Goal: Task Accomplishment & Management: Use online tool/utility

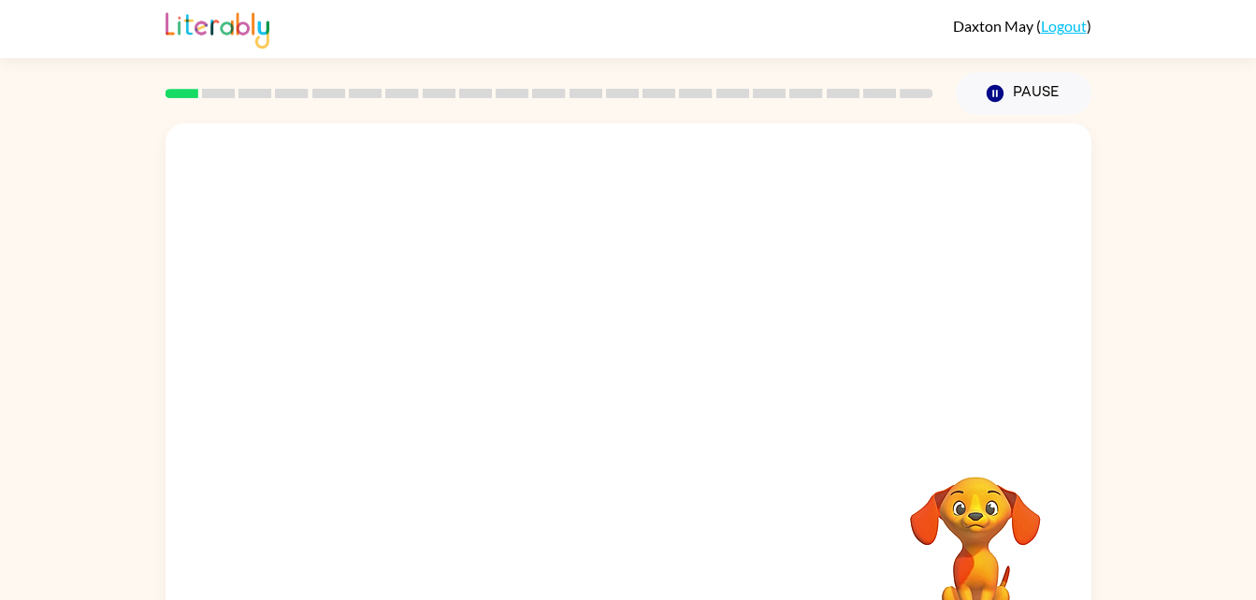
click at [298, 58] on div "Pause Pause" at bounding box center [628, 92] width 926 height 68
click at [608, 392] on button "button" at bounding box center [628, 400] width 120 height 68
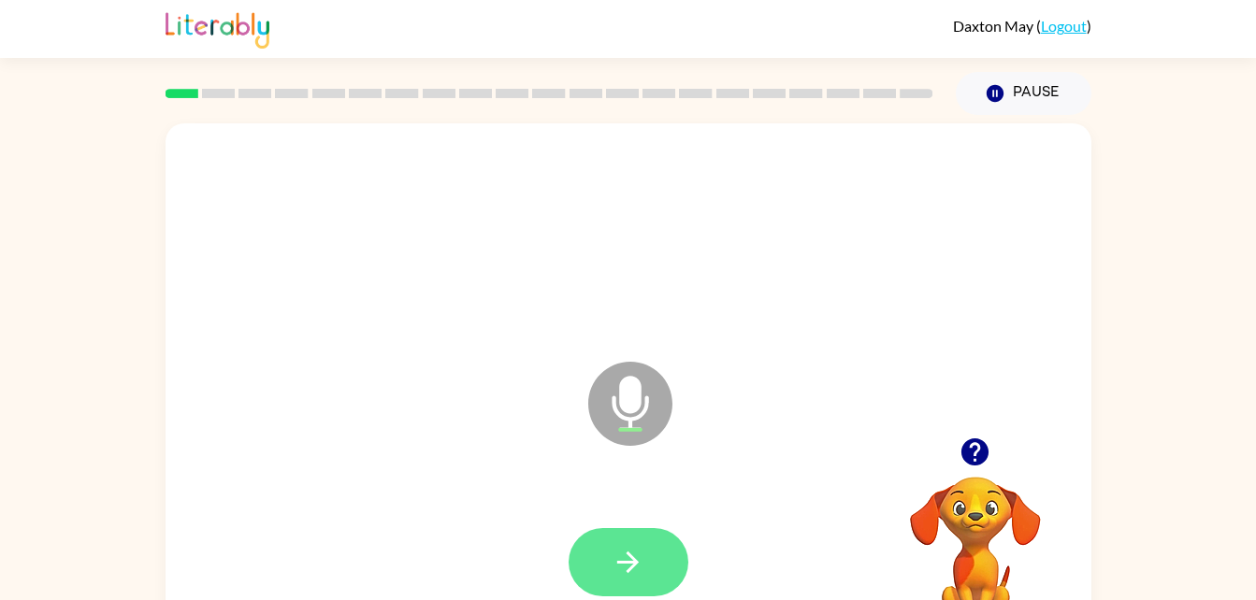
click at [632, 538] on button "button" at bounding box center [628, 562] width 120 height 68
click at [642, 560] on icon "button" at bounding box center [627, 562] width 33 height 33
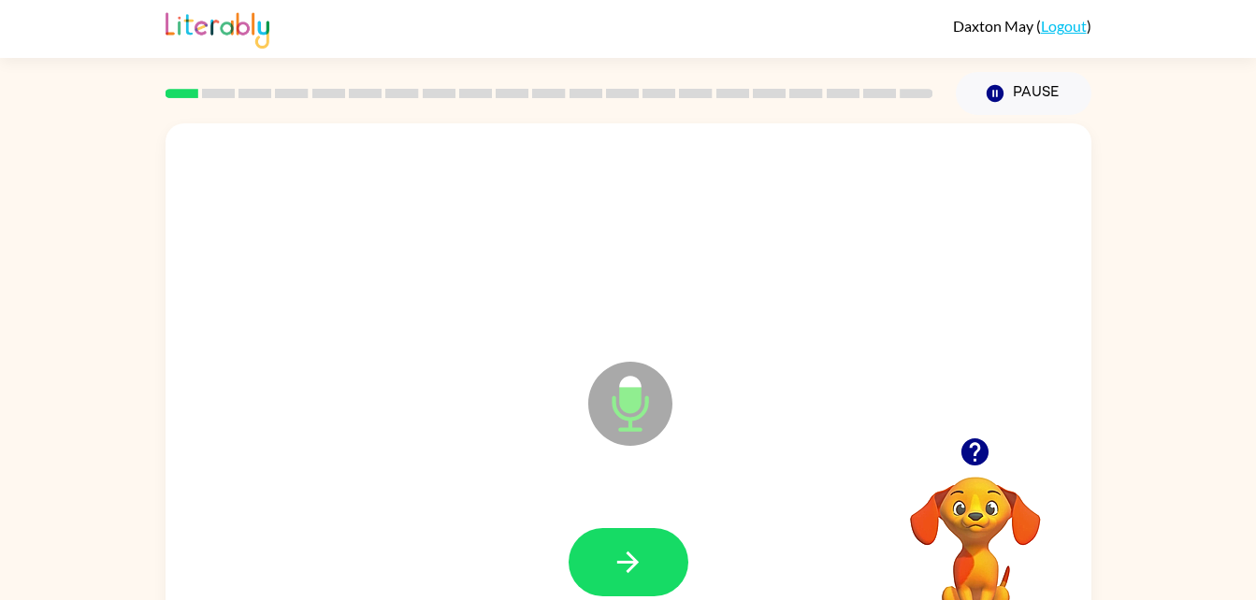
drag, startPoint x: 642, startPoint y: 560, endPoint x: 984, endPoint y: 174, distance: 515.9
click at [984, 174] on div at bounding box center [628, 237] width 888 height 153
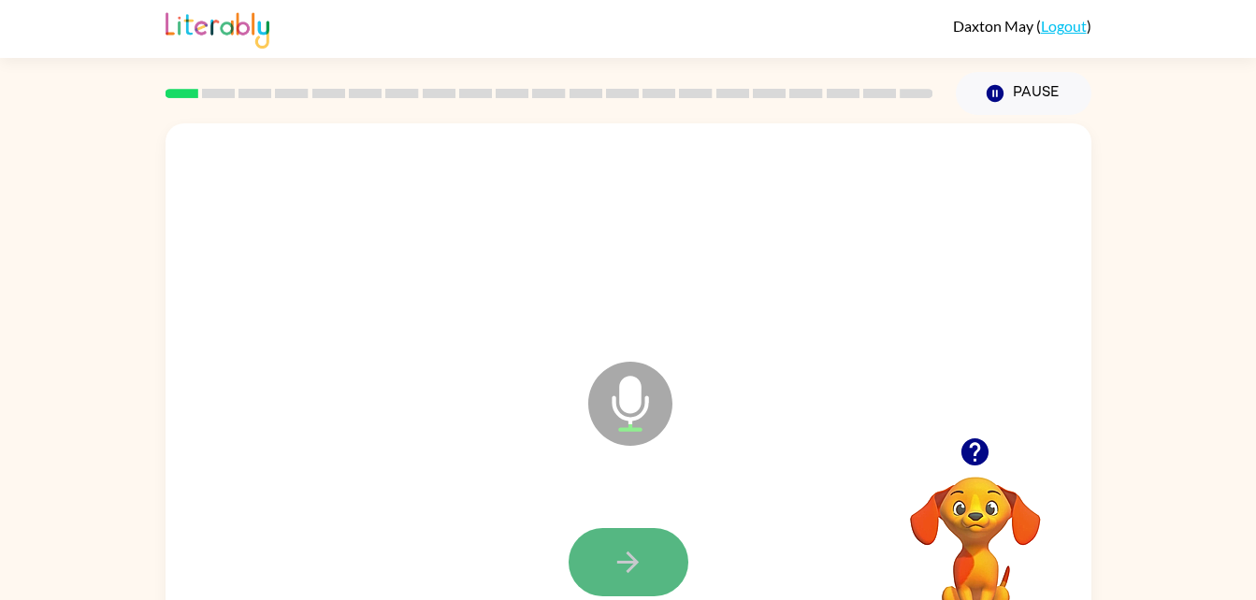
click at [668, 565] on button "button" at bounding box center [628, 562] width 120 height 68
drag, startPoint x: 668, startPoint y: 565, endPoint x: 640, endPoint y: 567, distance: 27.3
click at [640, 567] on icon "button" at bounding box center [627, 562] width 33 height 33
click at [635, 546] on icon "button" at bounding box center [627, 562] width 33 height 33
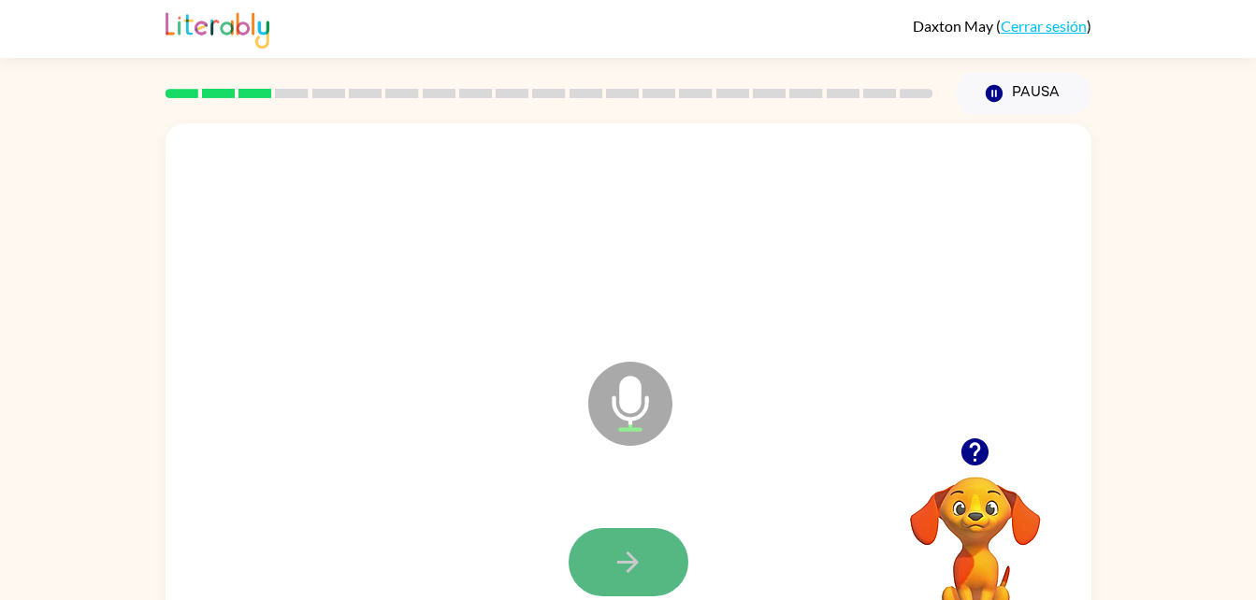
click at [638, 560] on icon "button" at bounding box center [627, 562] width 33 height 33
click at [639, 565] on icon "button" at bounding box center [627, 562] width 33 height 33
drag, startPoint x: 639, startPoint y: 565, endPoint x: 1021, endPoint y: 350, distance: 438.7
click at [1021, 350] on div "Micrófono El micrófono está aquí para cuando sea tu turno de hablar" at bounding box center [628, 390] width 926 height 534
click at [639, 539] on button "button" at bounding box center [628, 562] width 120 height 68
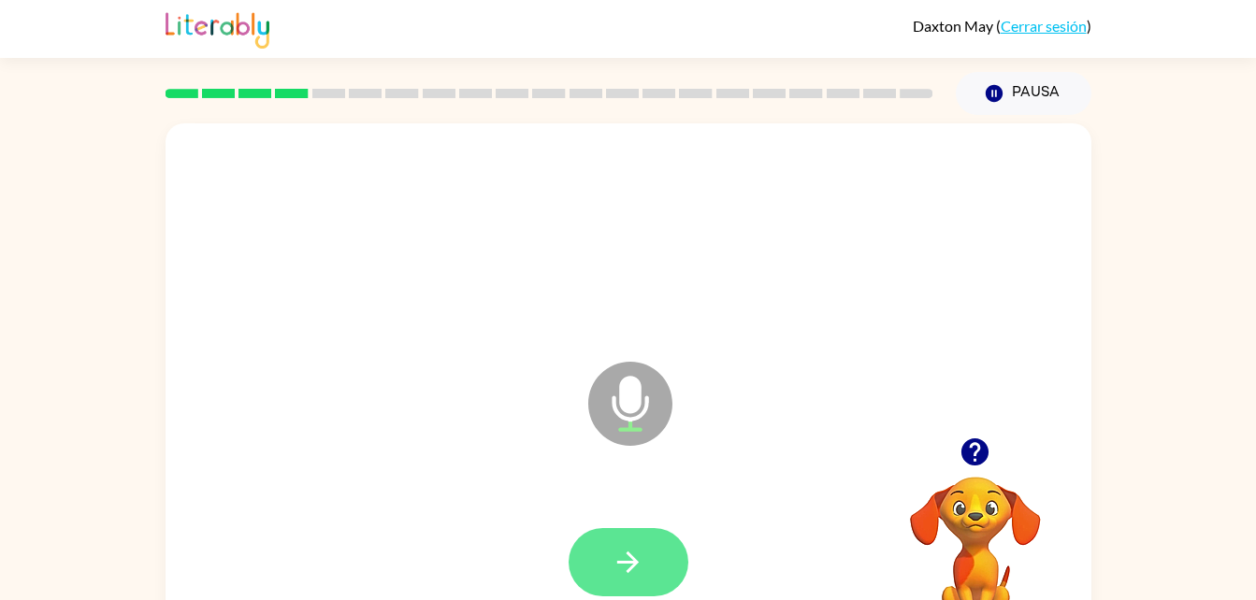
click at [634, 567] on icon "button" at bounding box center [628, 563] width 22 height 22
click at [635, 560] on icon "button" at bounding box center [628, 563] width 22 height 22
click at [641, 593] on button "button" at bounding box center [628, 562] width 120 height 68
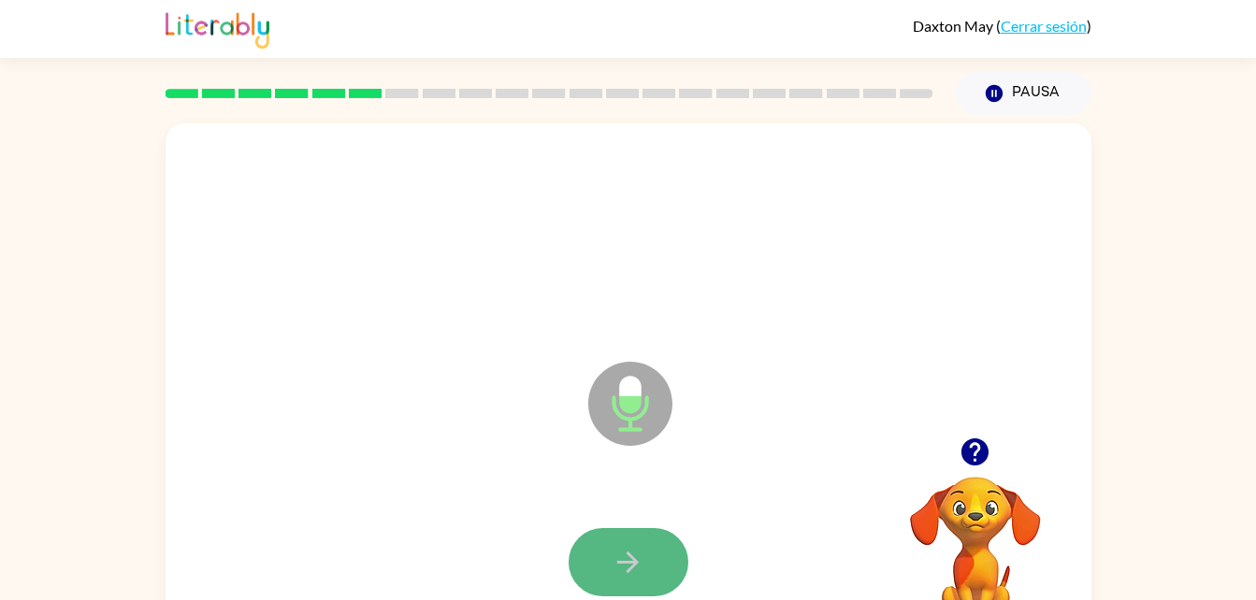
click at [639, 560] on icon "button" at bounding box center [627, 562] width 33 height 33
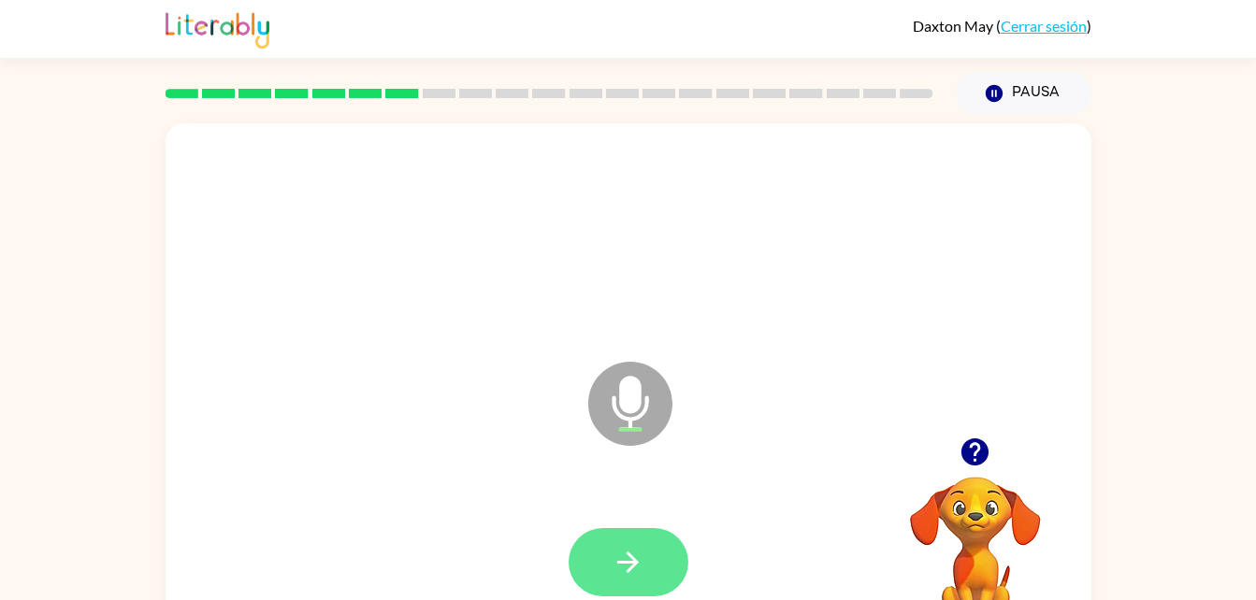
click at [642, 552] on icon "button" at bounding box center [627, 562] width 33 height 33
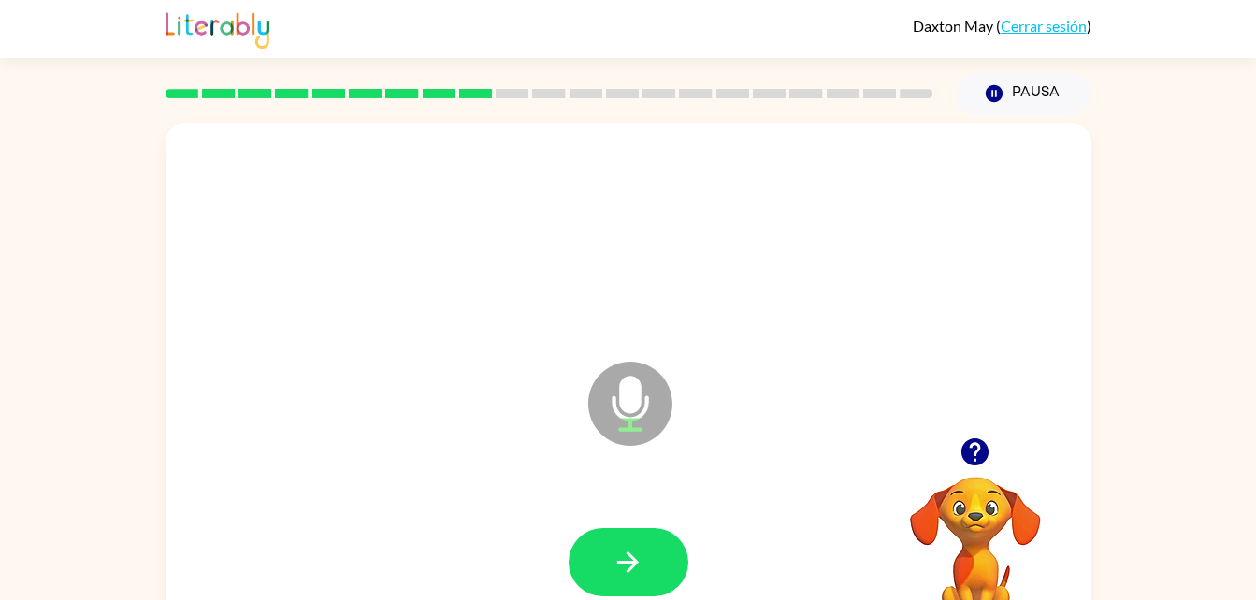
drag, startPoint x: 642, startPoint y: 552, endPoint x: 968, endPoint y: 376, distance: 369.8
click at [968, 376] on div "Micrófono El micrófono está aquí para cuando sea tu turno de hablar" at bounding box center [583, 356] width 798 height 67
click at [656, 559] on button "button" at bounding box center [628, 562] width 120 height 68
click at [660, 554] on button "button" at bounding box center [628, 562] width 120 height 68
drag, startPoint x: 644, startPoint y: 556, endPoint x: 1055, endPoint y: 294, distance: 486.8
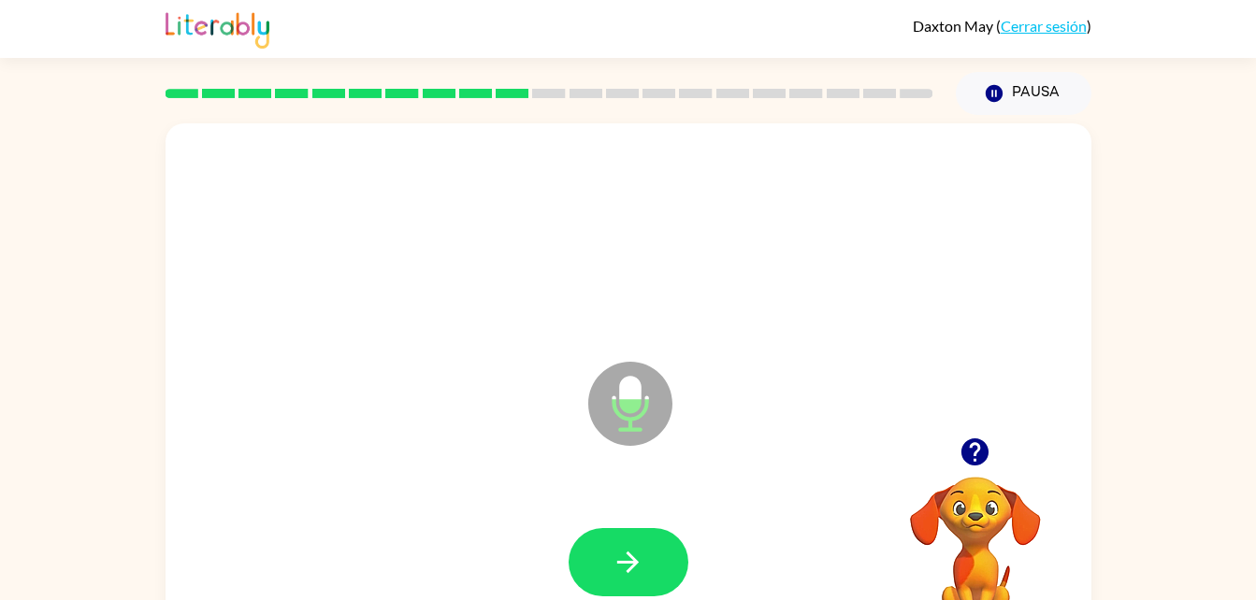
click at [1055, 294] on div at bounding box center [628, 237] width 888 height 153
click at [653, 547] on button "button" at bounding box center [628, 562] width 120 height 68
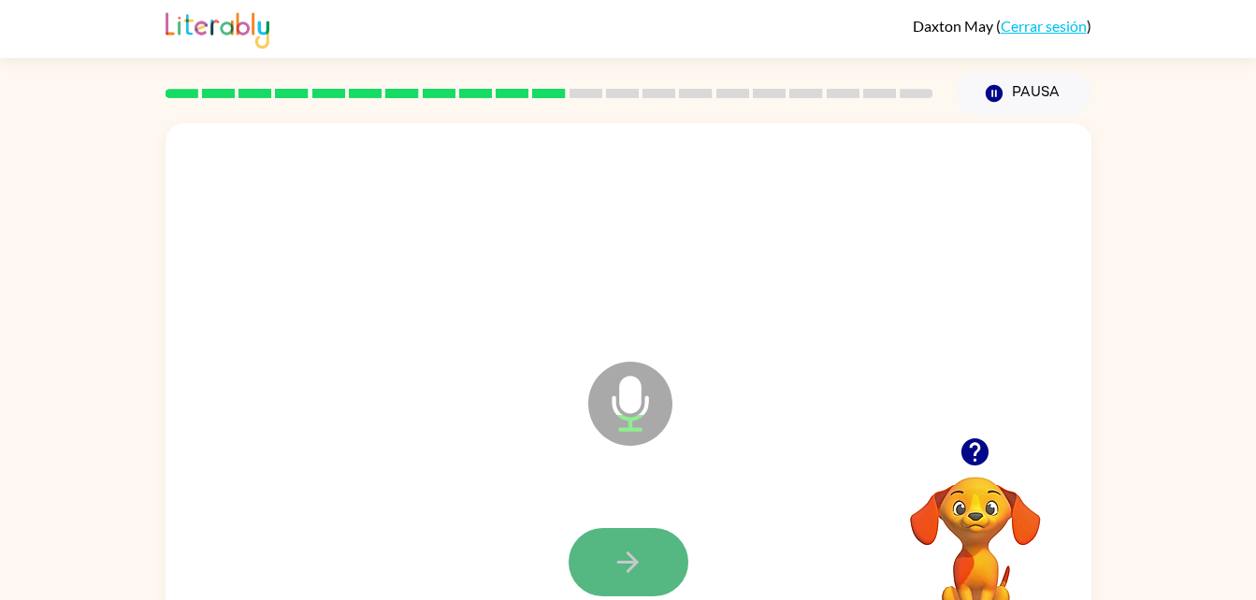
click at [653, 552] on button "button" at bounding box center [628, 562] width 120 height 68
click at [630, 528] on button "button" at bounding box center [628, 562] width 120 height 68
click at [650, 556] on button "button" at bounding box center [628, 562] width 120 height 68
click at [651, 560] on button "button" at bounding box center [628, 562] width 120 height 68
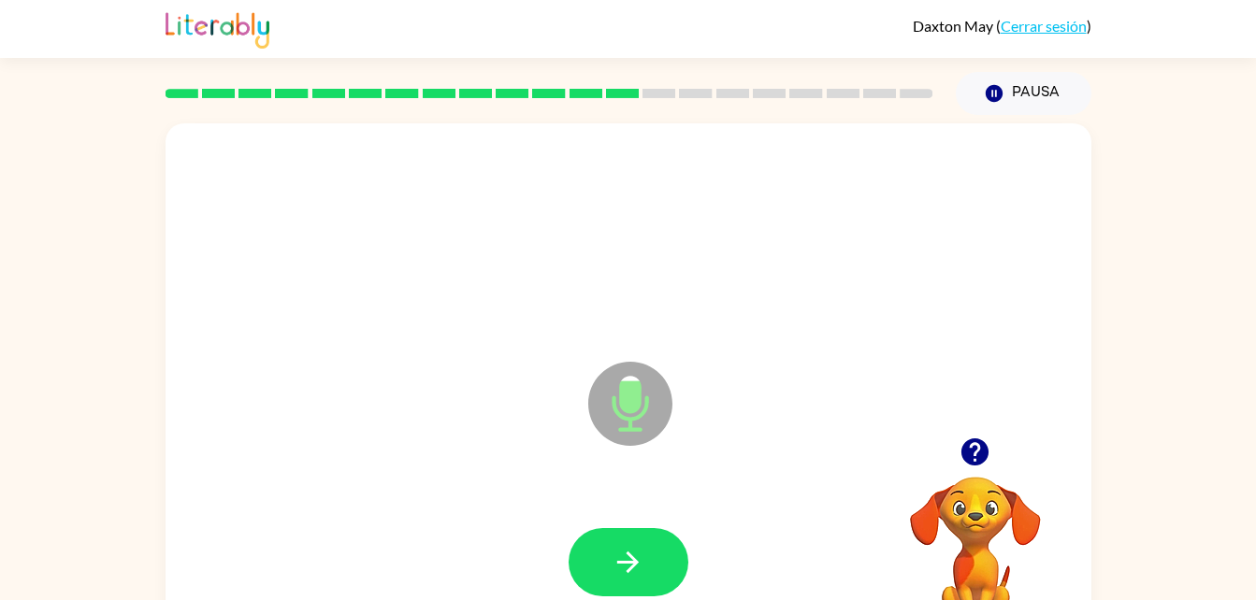
drag, startPoint x: 651, startPoint y: 560, endPoint x: 1074, endPoint y: 464, distance: 434.3
click at [1074, 464] on div "Micrófono El micrófono está aquí para cuando sea tu turno de hablar" at bounding box center [628, 390] width 926 height 534
click at [308, 432] on div "Micrófono El micrófono está aquí para cuando sea tu turno de hablar" at bounding box center [628, 390] width 926 height 534
click at [340, 382] on div "Micrófono El micrófono está aquí para cuando sea tu turno de hablar" at bounding box center [583, 356] width 798 height 67
click at [348, 371] on div "Micrófono El micrófono está aquí para cuando sea tu turno de hablar" at bounding box center [583, 356] width 798 height 67
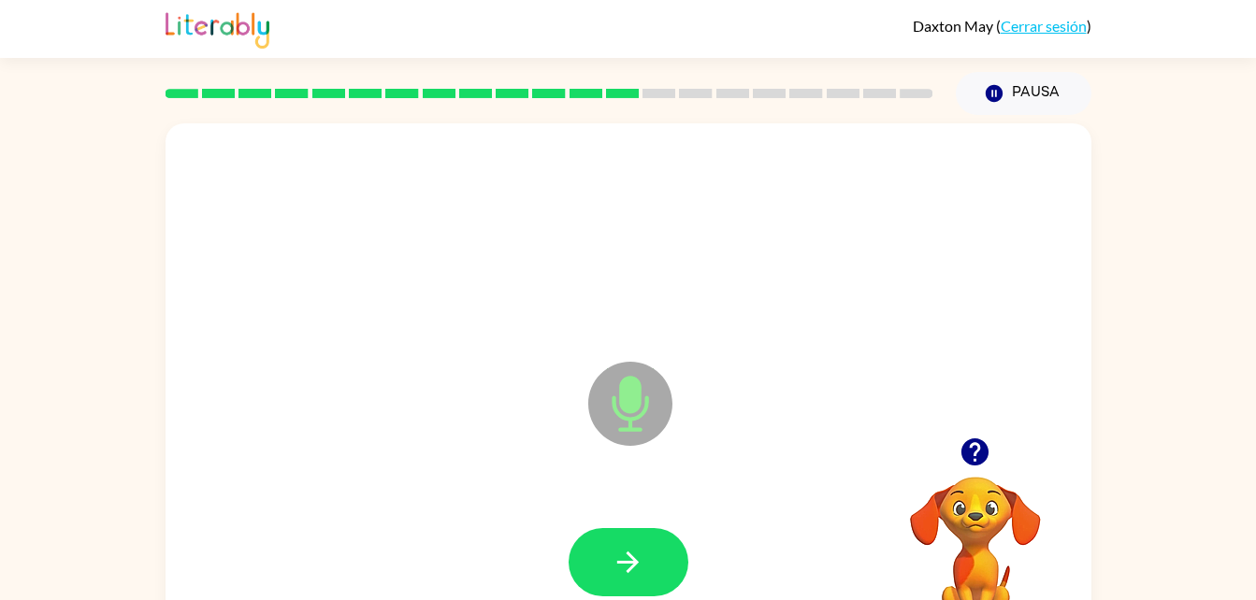
click at [348, 371] on div "Micrófono El micrófono está aquí para cuando sea tu turno de hablar" at bounding box center [583, 356] width 798 height 67
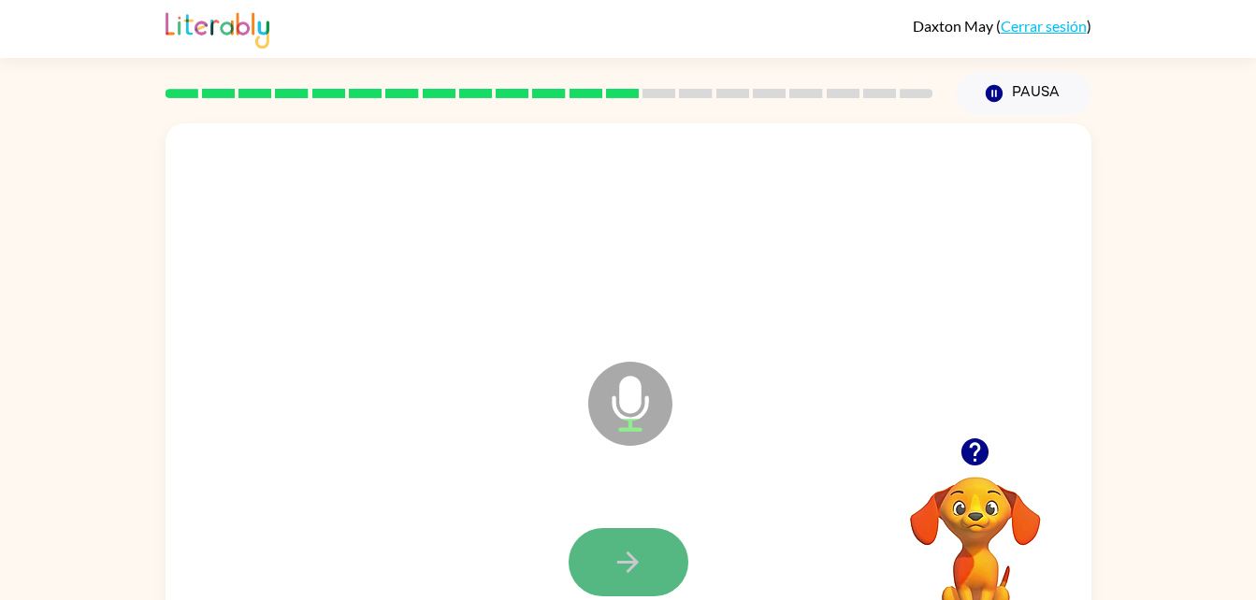
click at [645, 549] on button "button" at bounding box center [628, 562] width 120 height 68
click at [655, 551] on button "button" at bounding box center [628, 562] width 120 height 68
drag, startPoint x: 654, startPoint y: 551, endPoint x: 636, endPoint y: 567, distance: 24.5
click at [636, 567] on icon "button" at bounding box center [627, 562] width 33 height 33
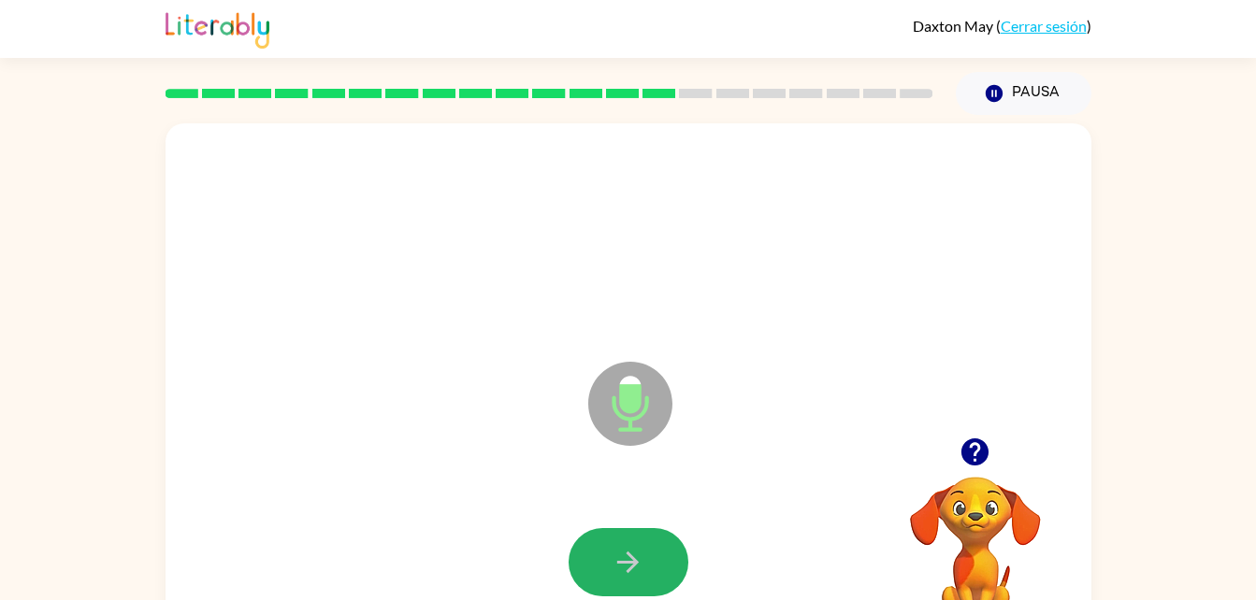
click at [636, 567] on icon "button" at bounding box center [627, 562] width 33 height 33
click at [631, 565] on icon "button" at bounding box center [627, 562] width 33 height 33
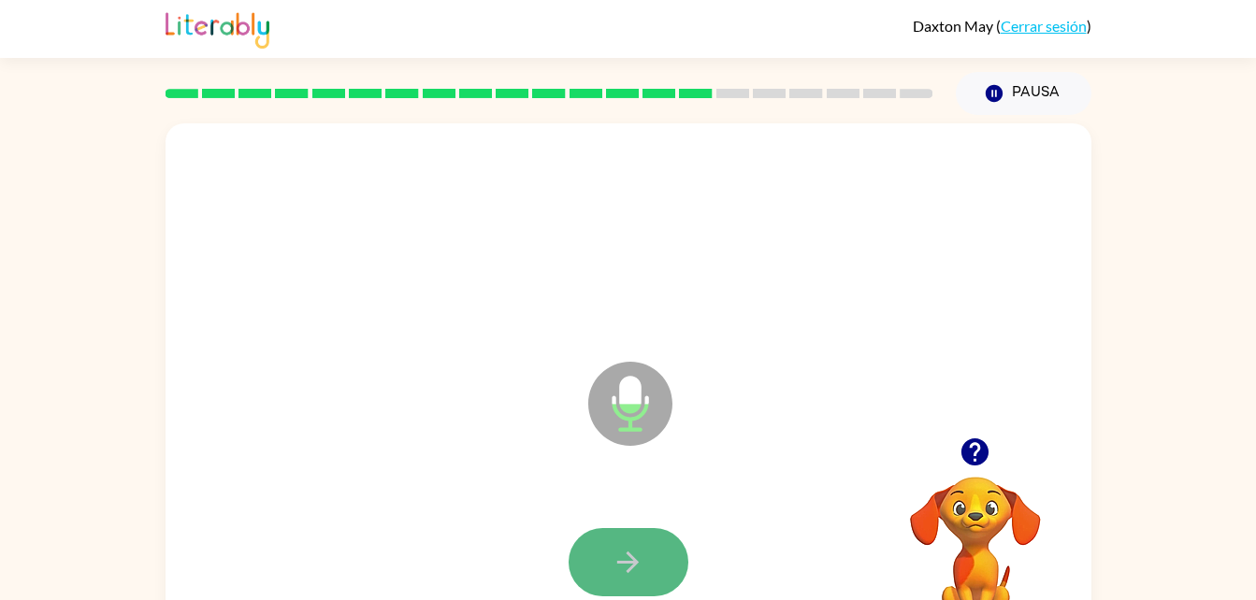
click at [623, 577] on icon "button" at bounding box center [627, 562] width 33 height 33
click at [618, 575] on icon "button" at bounding box center [627, 562] width 33 height 33
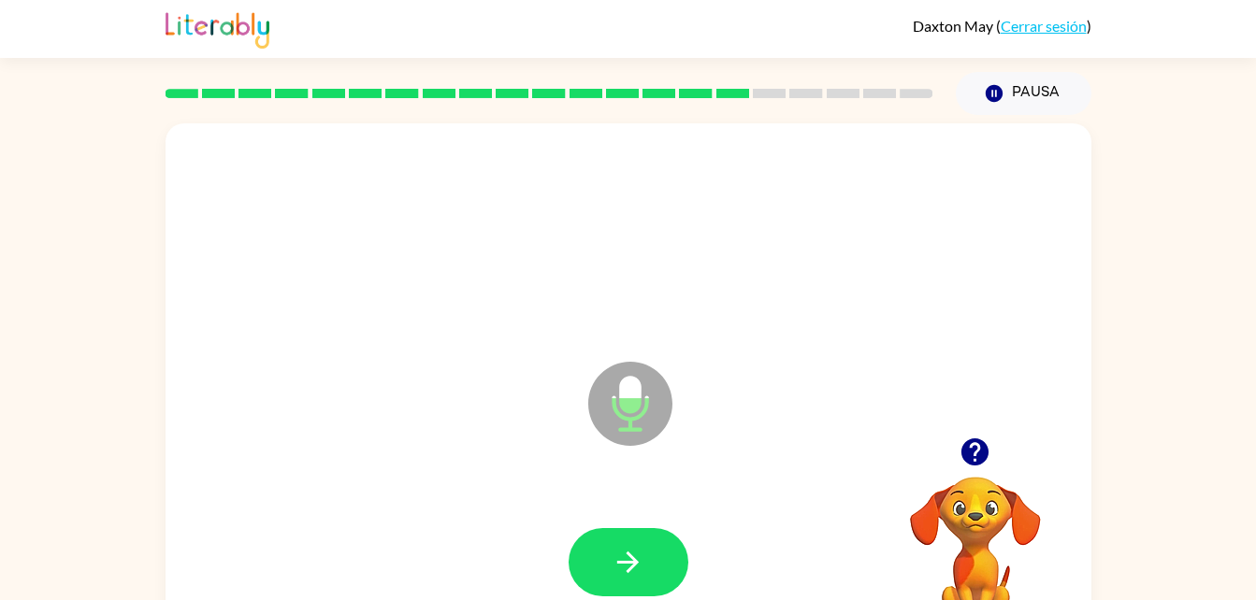
click at [627, 429] on icon "Micrófono El micrófono está aquí para cuando sea tu turno de hablar" at bounding box center [723, 427] width 280 height 140
drag, startPoint x: 647, startPoint y: 324, endPoint x: 647, endPoint y: 395, distance: 70.1
click at [583, 357] on div "Micrófono El micrófono está aquí para cuando sea tu turno de hablar" at bounding box center [583, 357] width 0 height 0
click at [654, 544] on button "button" at bounding box center [628, 562] width 120 height 68
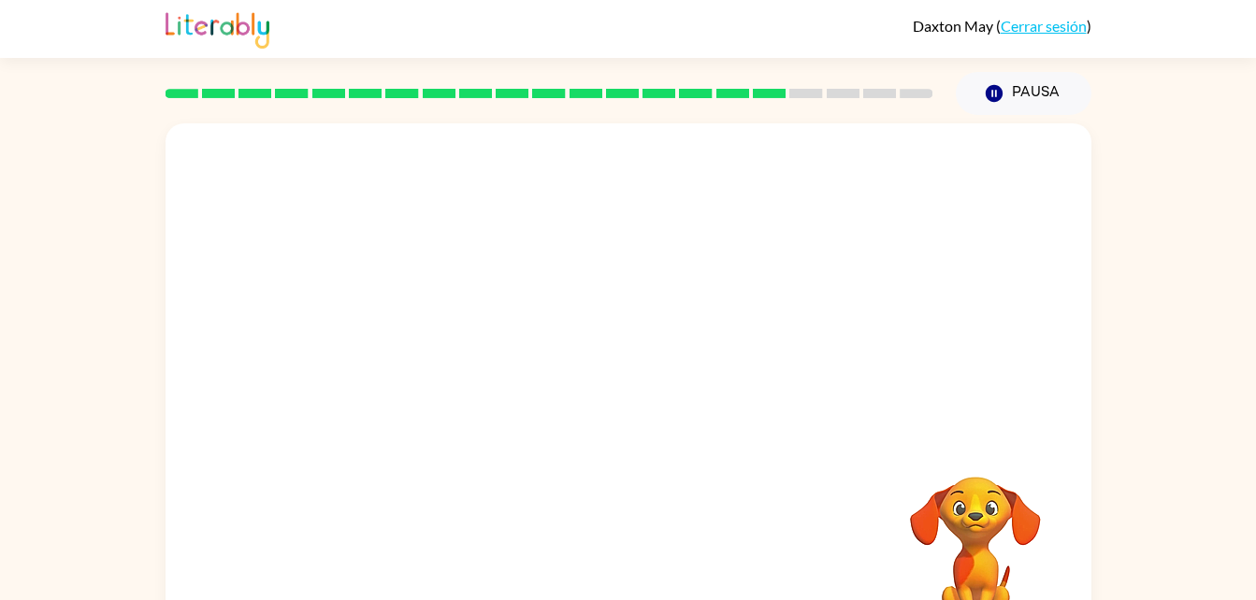
click at [955, 571] on video "Tu navegador debe admitir la reproducción de archivos .mp4 para usar Literably.…" at bounding box center [975, 541] width 187 height 187
click at [984, 510] on video "Tu navegador debe admitir la reproducción de archivos .mp4 para usar Literably.…" at bounding box center [975, 541] width 187 height 187
drag, startPoint x: 609, startPoint y: 288, endPoint x: 798, endPoint y: 360, distance: 203.0
click at [622, 312] on div at bounding box center [628, 280] width 926 height 314
click at [822, 361] on div at bounding box center [628, 280] width 926 height 314
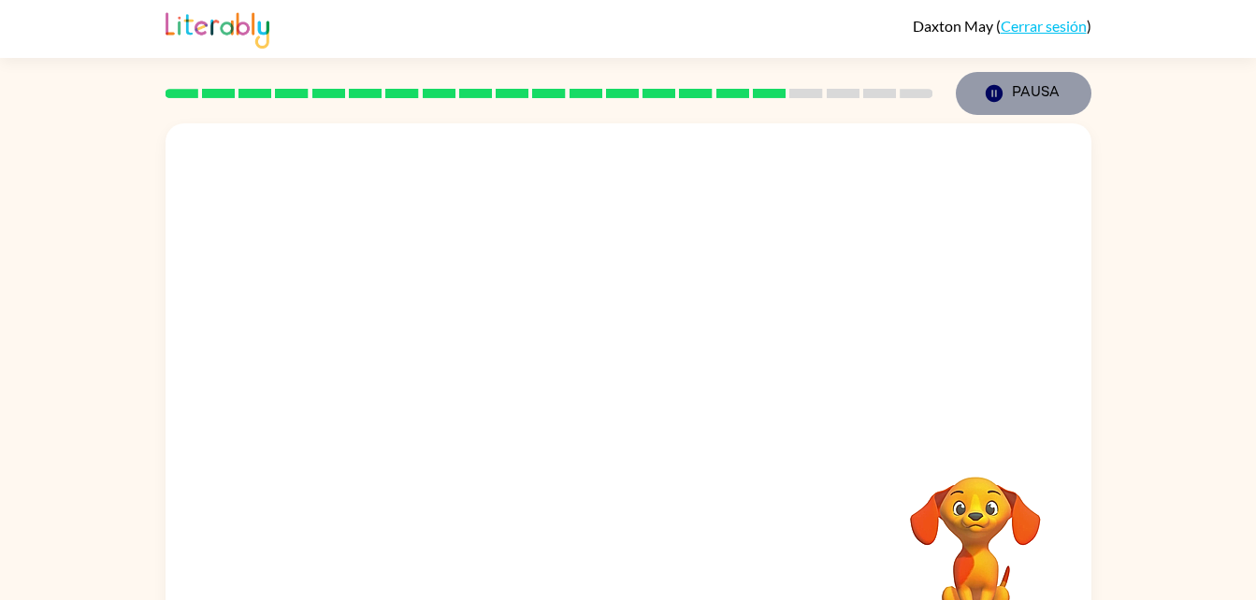
click at [998, 102] on icon "Pausa" at bounding box center [994, 93] width 21 height 21
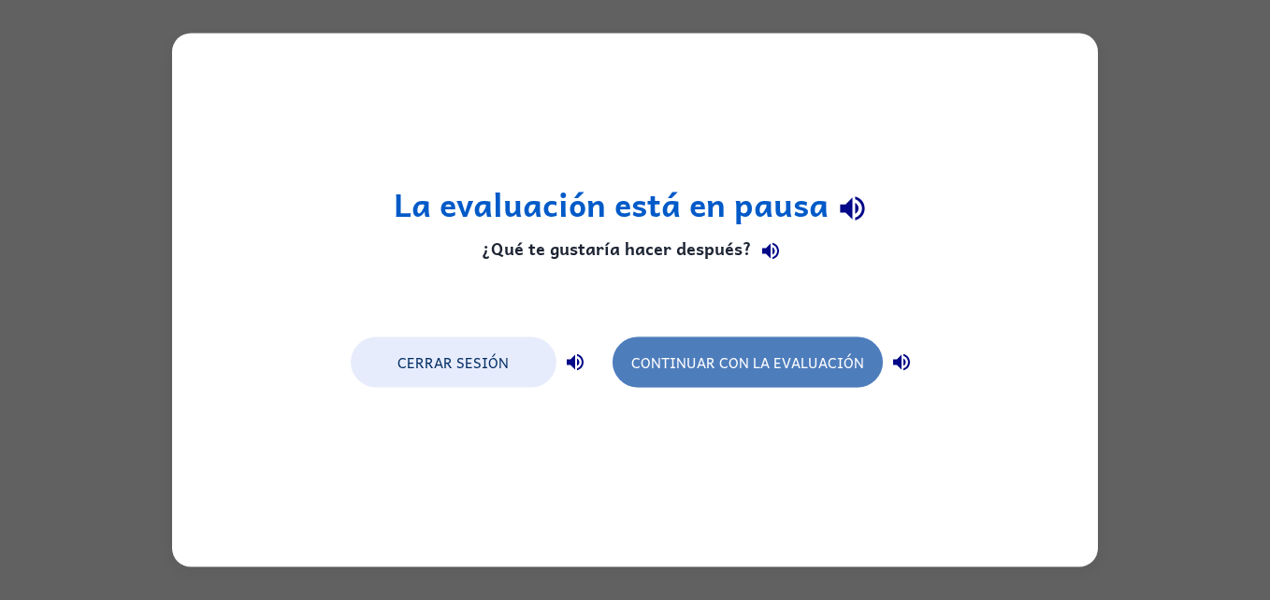
click at [800, 352] on button "Continuar con la evaluación" at bounding box center [747, 362] width 270 height 50
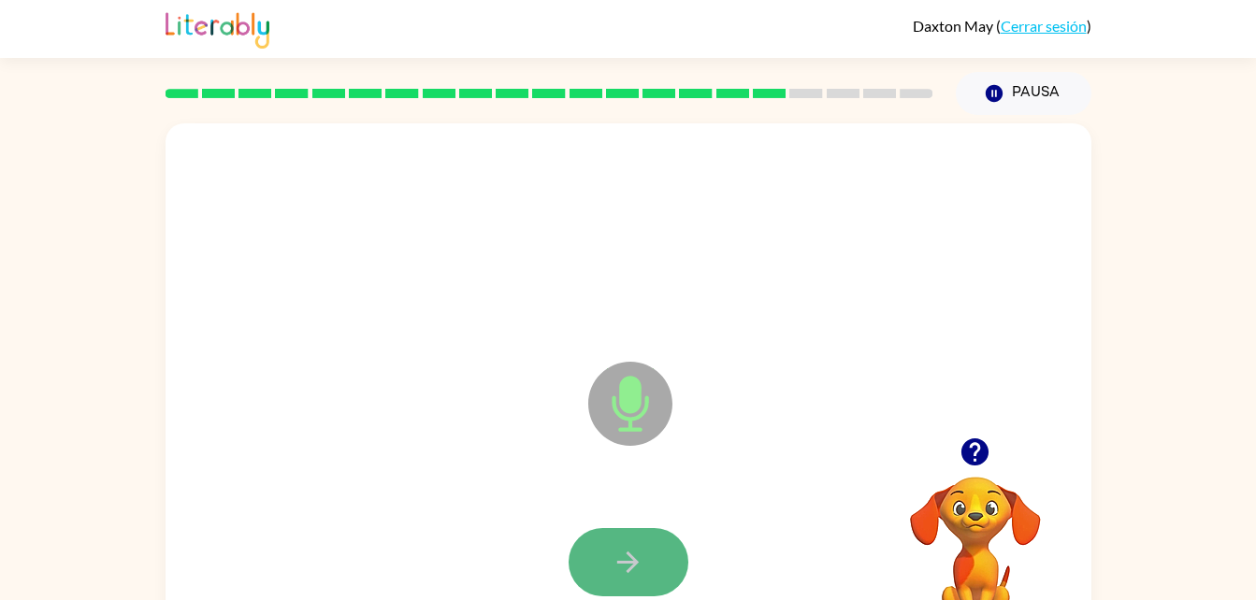
click at [655, 569] on button "button" at bounding box center [628, 562] width 120 height 68
click at [636, 547] on icon "button" at bounding box center [627, 562] width 33 height 33
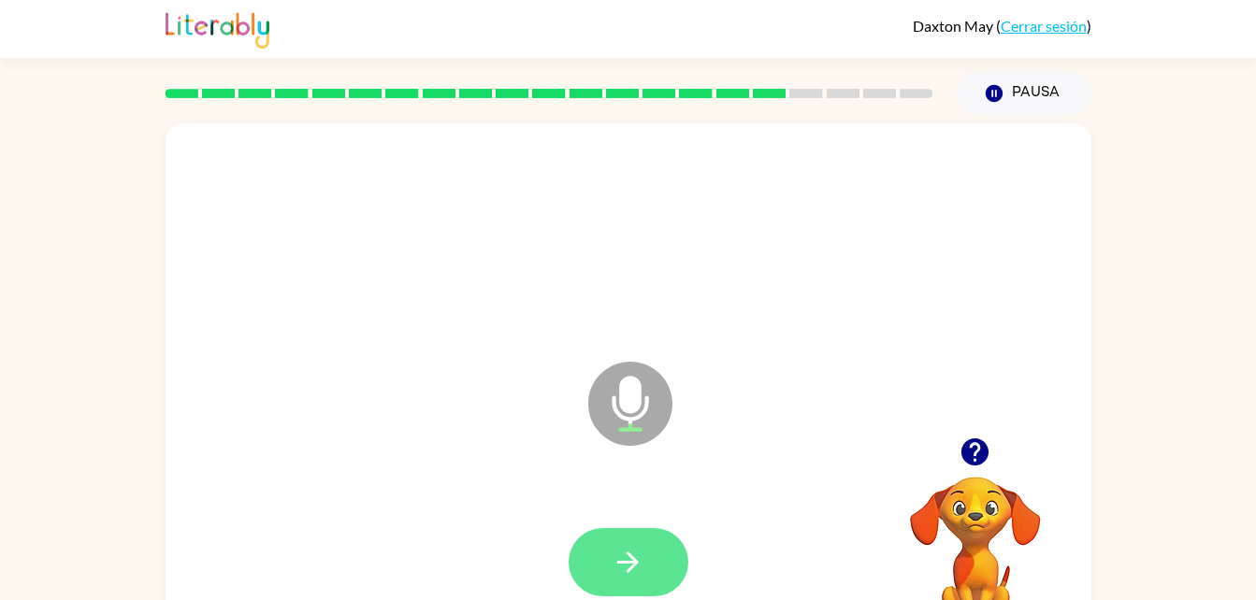
click at [650, 549] on button "button" at bounding box center [628, 562] width 120 height 68
click at [625, 555] on icon "button" at bounding box center [627, 562] width 33 height 33
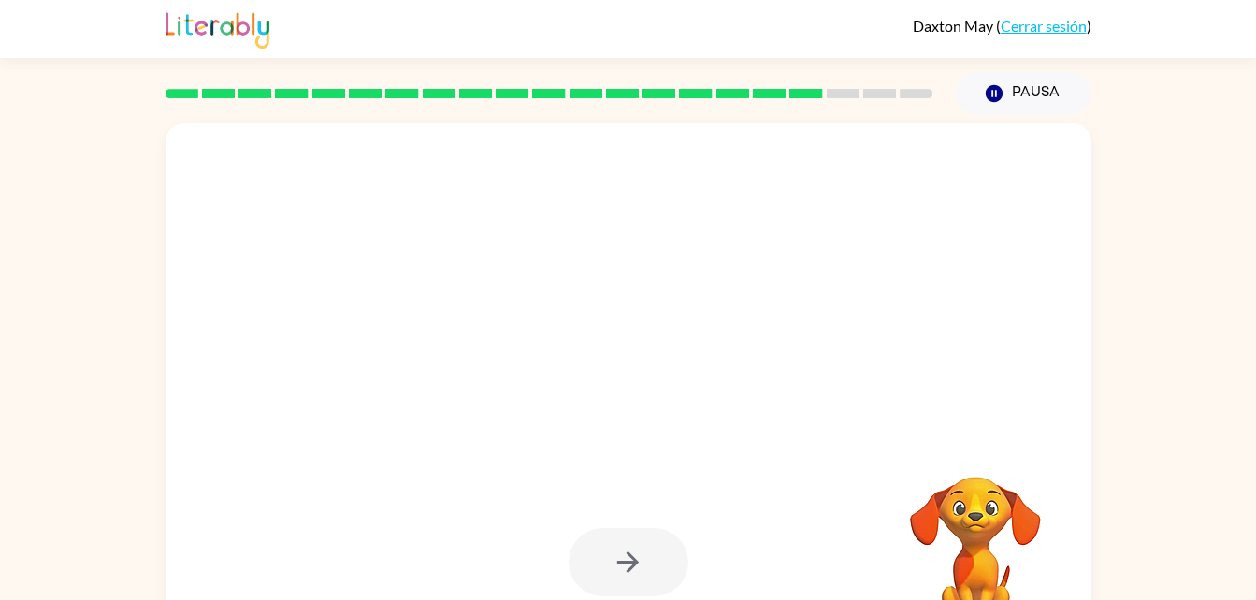
click at [623, 551] on div at bounding box center [628, 562] width 120 height 68
click at [623, 549] on div at bounding box center [628, 562] width 120 height 68
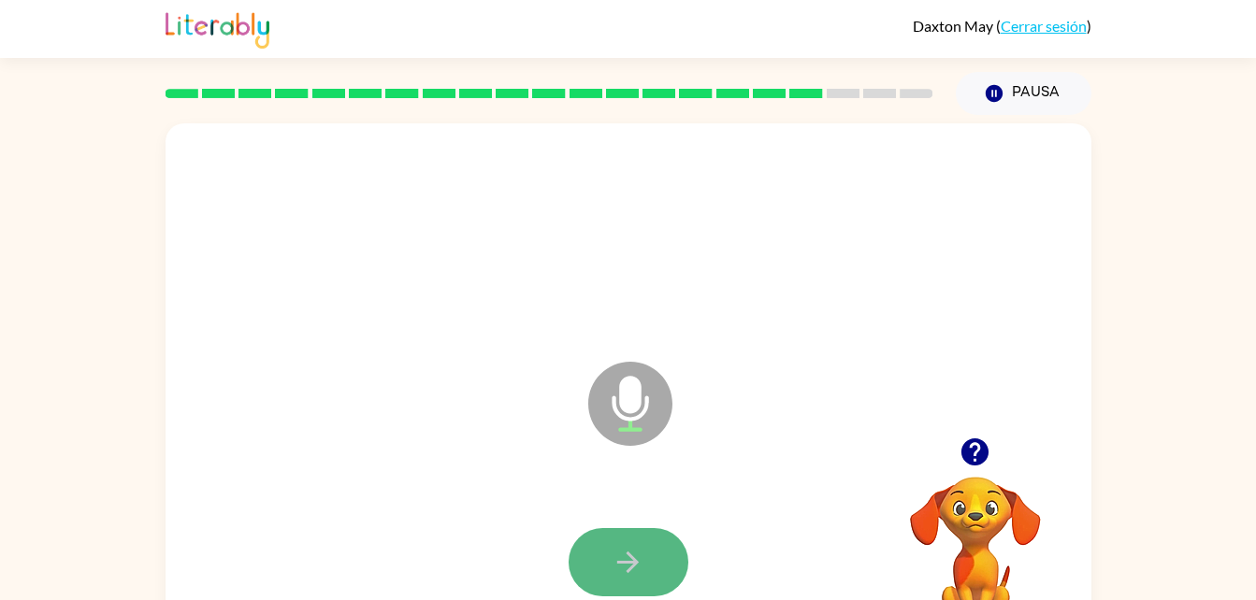
click at [641, 559] on icon "button" at bounding box center [627, 562] width 33 height 33
click at [642, 567] on icon "button" at bounding box center [627, 562] width 33 height 33
click at [641, 564] on icon "button" at bounding box center [627, 562] width 33 height 33
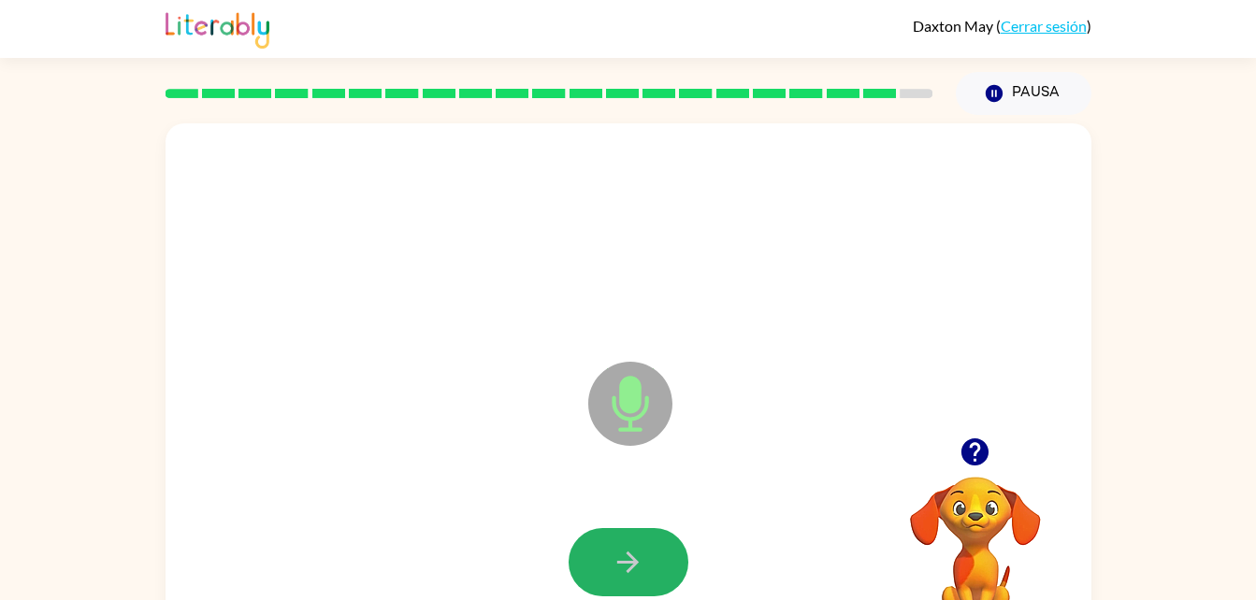
click at [641, 564] on icon "button" at bounding box center [627, 562] width 33 height 33
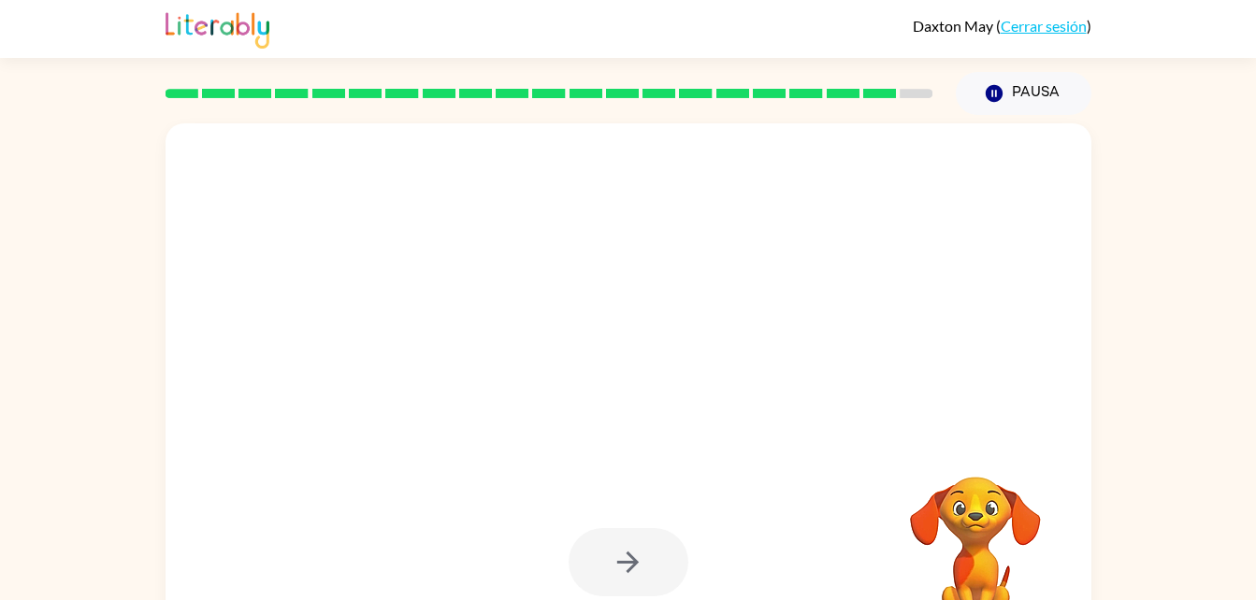
drag, startPoint x: 642, startPoint y: 562, endPoint x: 606, endPoint y: 562, distance: 36.5
click at [606, 562] on div at bounding box center [628, 562] width 120 height 68
click at [625, 545] on div at bounding box center [628, 562] width 120 height 68
click at [645, 582] on div at bounding box center [628, 562] width 120 height 68
drag, startPoint x: 645, startPoint y: 582, endPoint x: 1023, endPoint y: 362, distance: 436.9
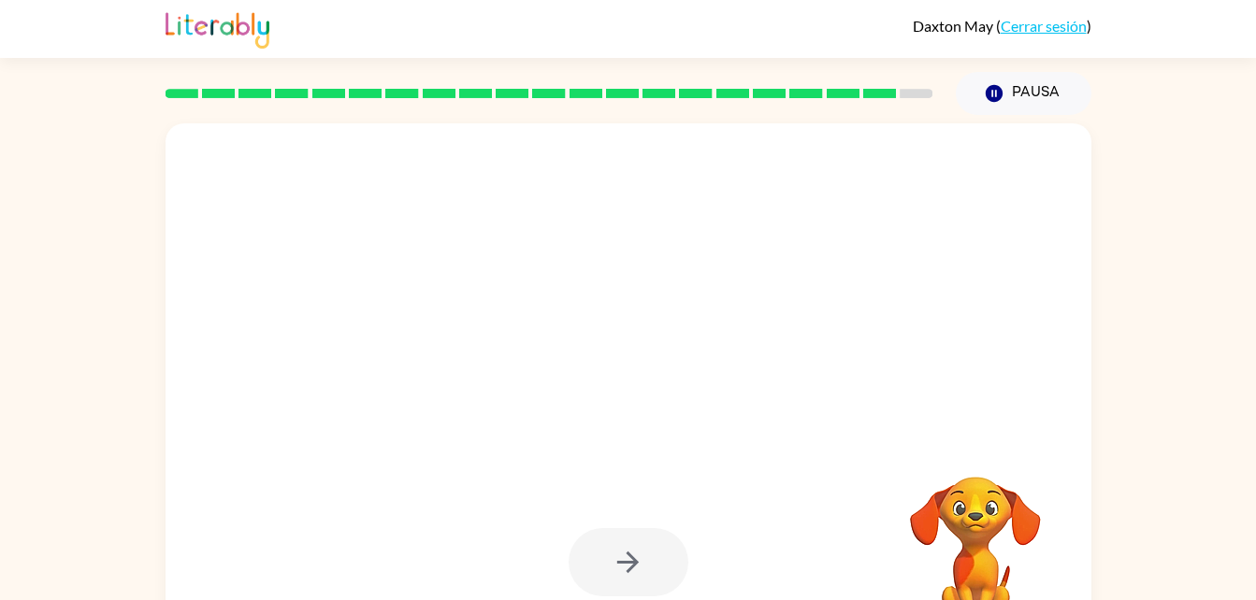
click at [1023, 362] on div at bounding box center [628, 390] width 926 height 534
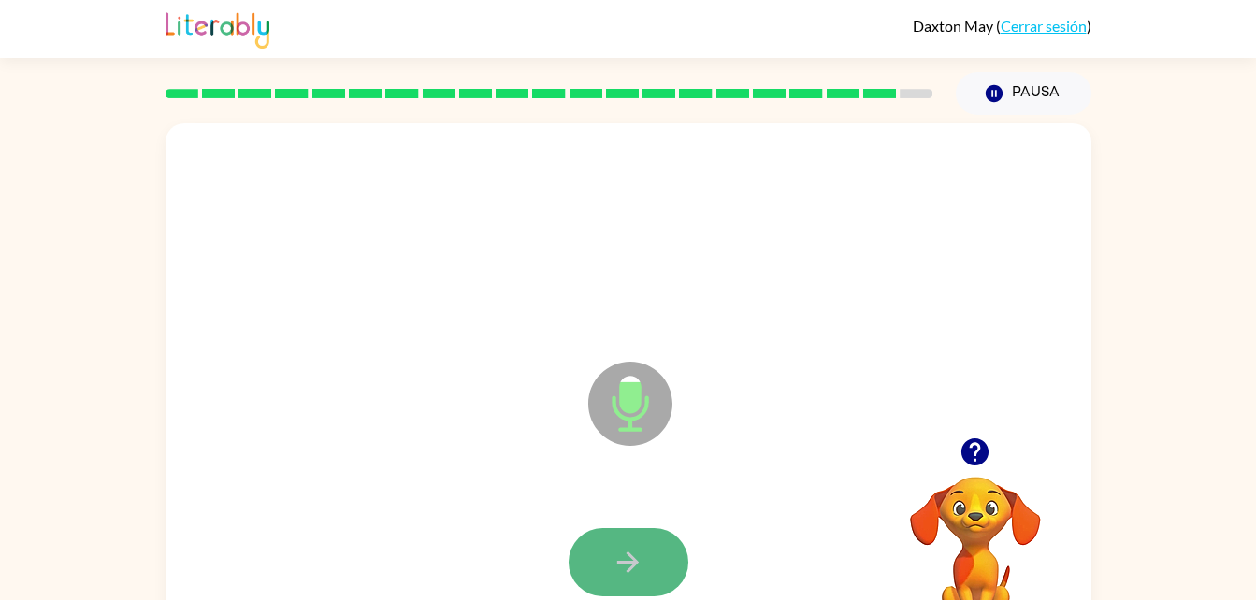
click at [642, 572] on icon "button" at bounding box center [627, 562] width 33 height 33
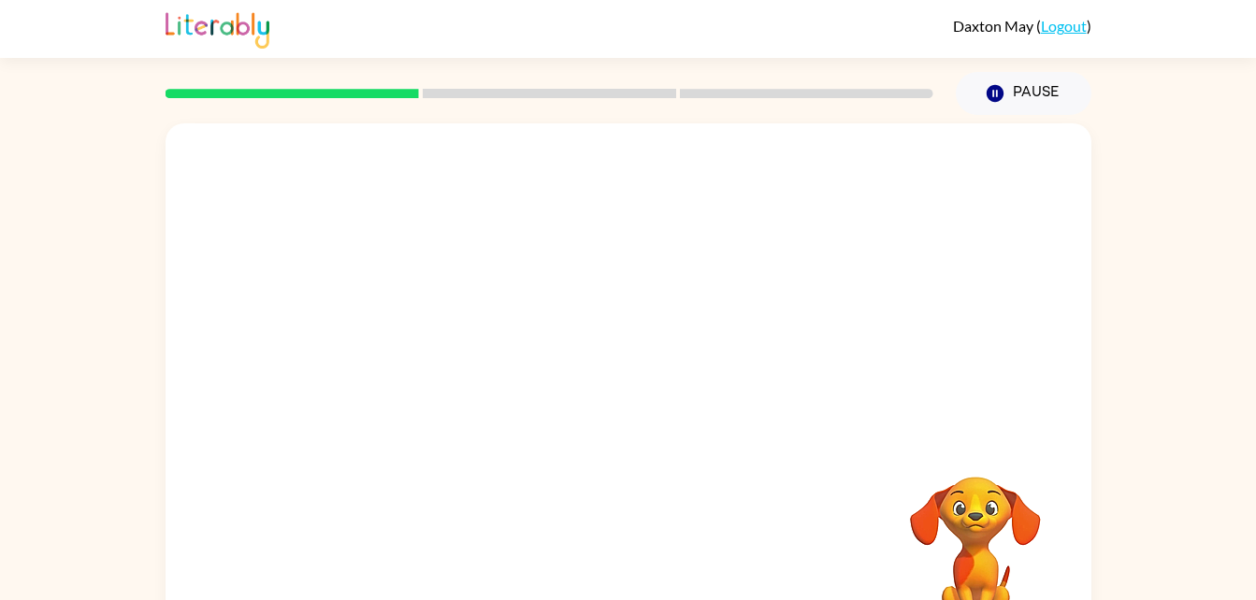
click at [561, 510] on div "Your browser must support playing .mp4 files to use Literably. Please try using…" at bounding box center [628, 390] width 926 height 534
click at [280, 92] on rect at bounding box center [291, 93] width 253 height 9
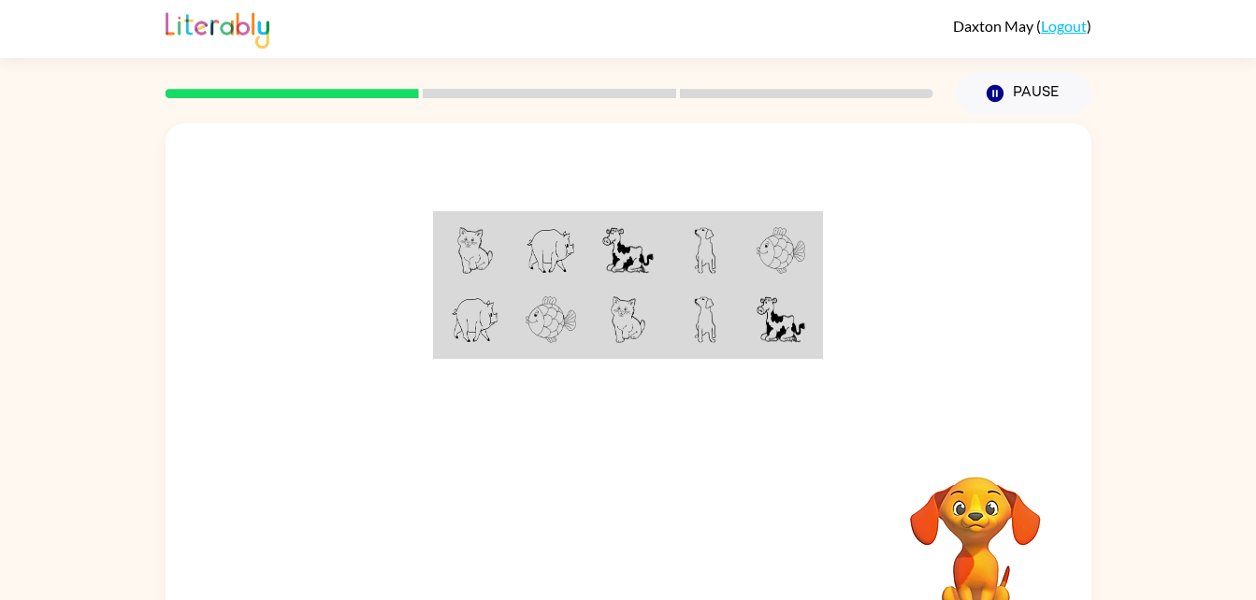
click at [626, 259] on img at bounding box center [627, 250] width 50 height 47
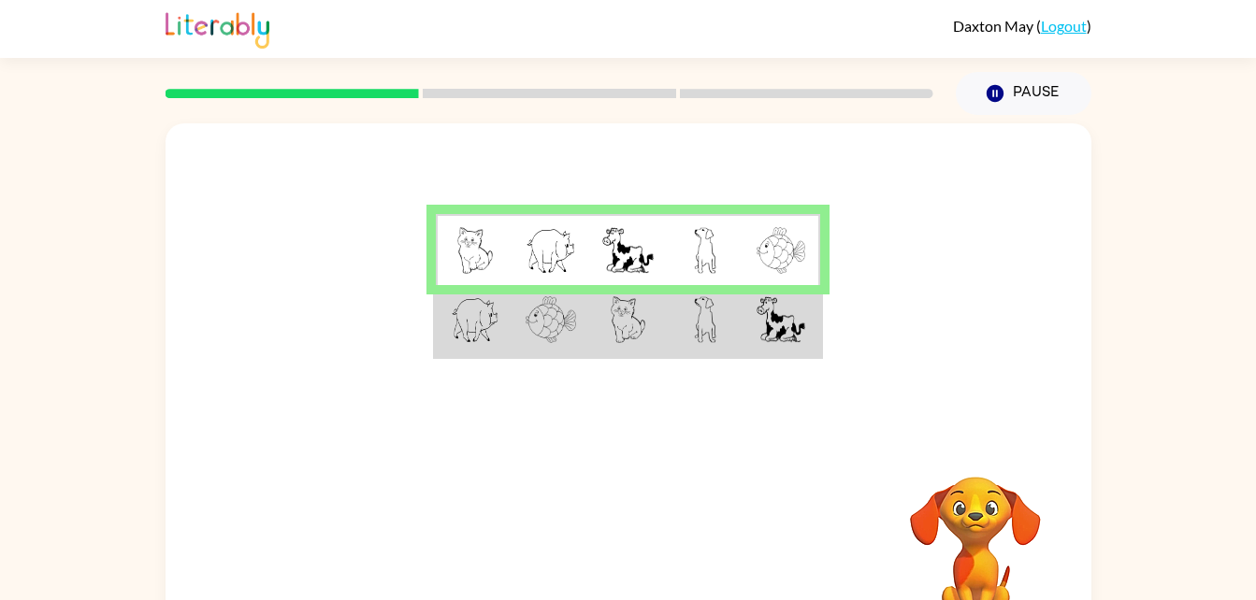
click at [626, 259] on img at bounding box center [627, 250] width 50 height 47
click at [686, 321] on td at bounding box center [705, 321] width 77 height 72
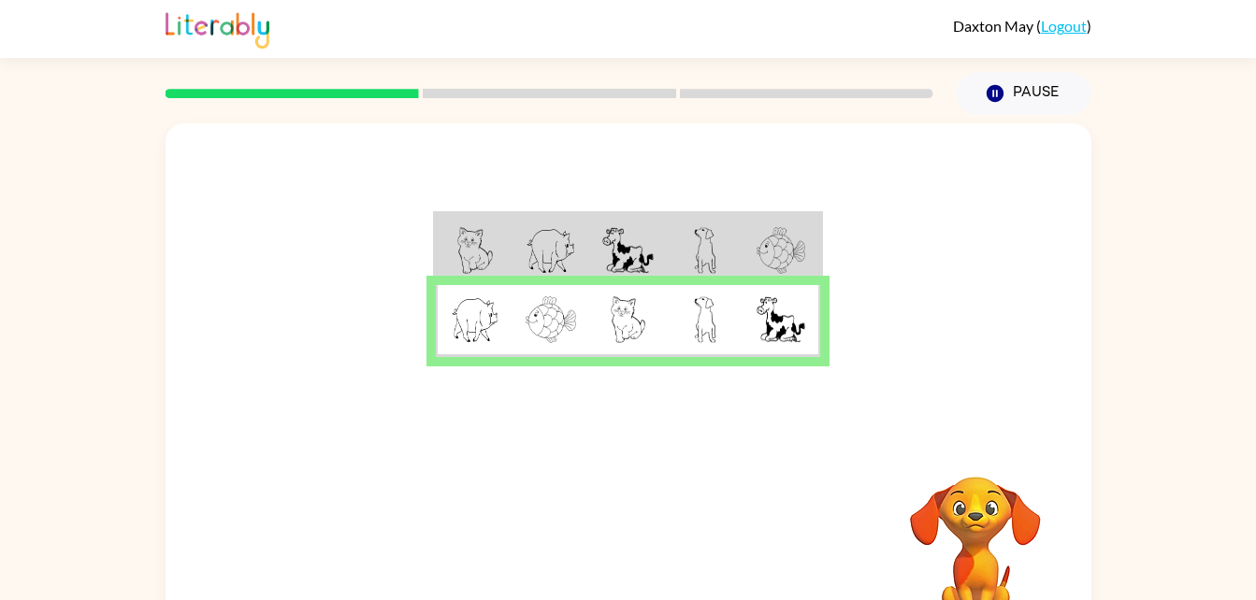
click at [686, 321] on td at bounding box center [705, 321] width 77 height 72
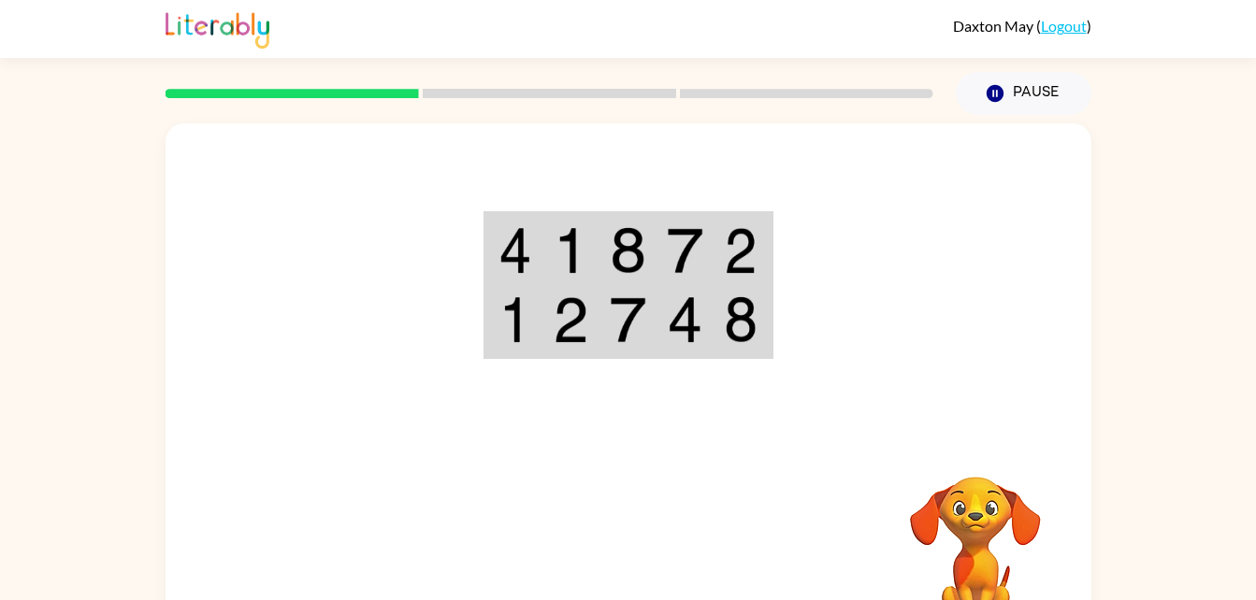
click at [503, 239] on img at bounding box center [515, 250] width 34 height 47
click at [523, 286] on td at bounding box center [513, 321] width 57 height 72
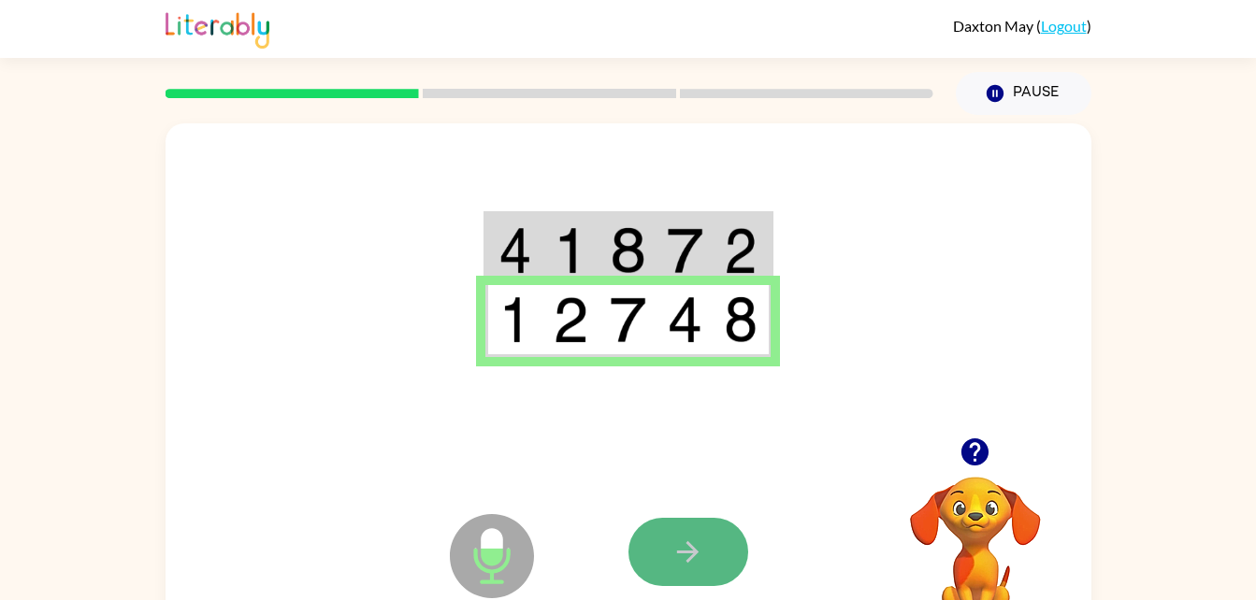
click at [710, 574] on button "button" at bounding box center [688, 552] width 120 height 68
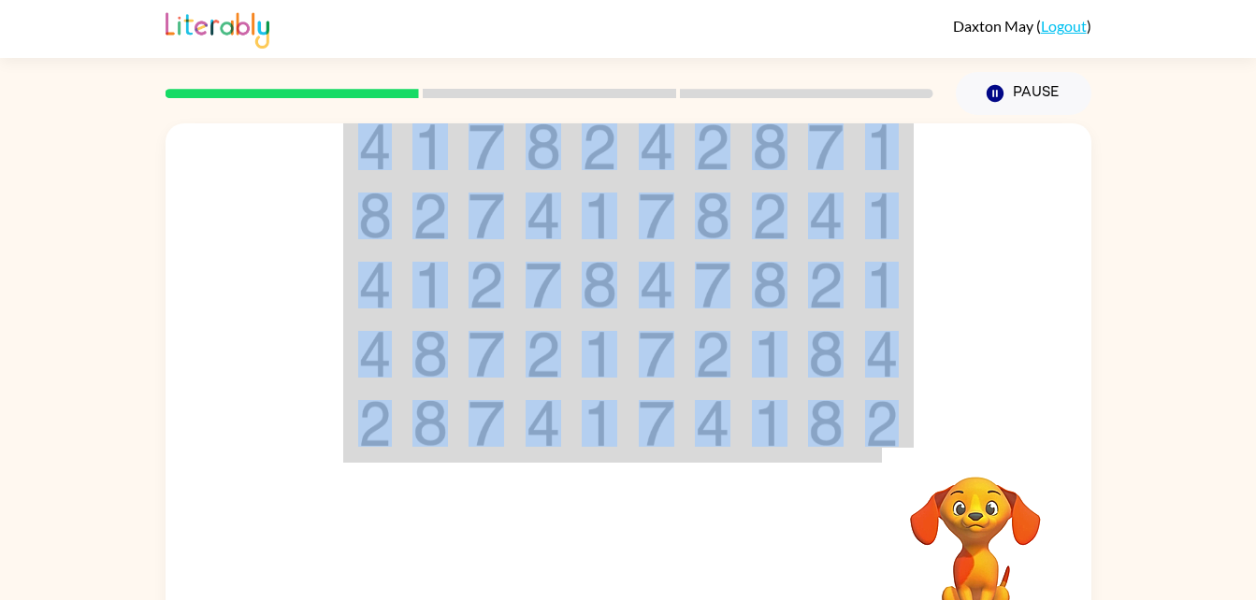
drag, startPoint x: 699, startPoint y: 572, endPoint x: 520, endPoint y: 104, distance: 501.6
click at [520, 104] on div "Daxton May ( Logout ) Pause Pause Your browser must support playing .mp4 files …" at bounding box center [628, 328] width 1256 height 657
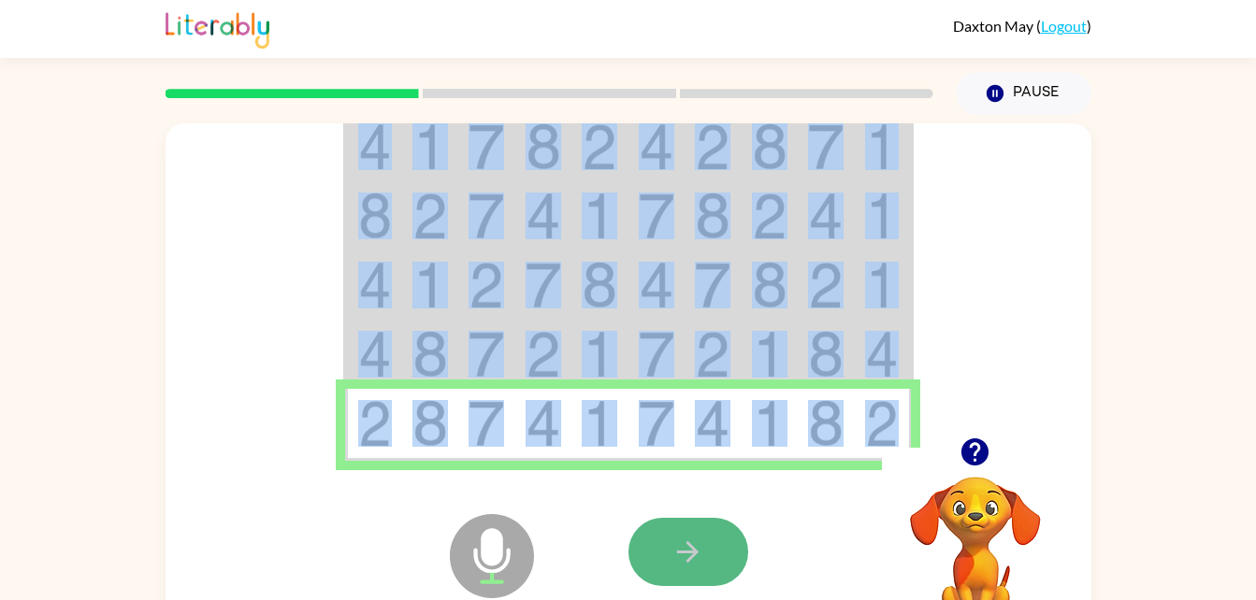
drag, startPoint x: 703, startPoint y: 526, endPoint x: 656, endPoint y: 561, distance: 58.2
click at [656, 561] on button "button" at bounding box center [688, 552] width 120 height 68
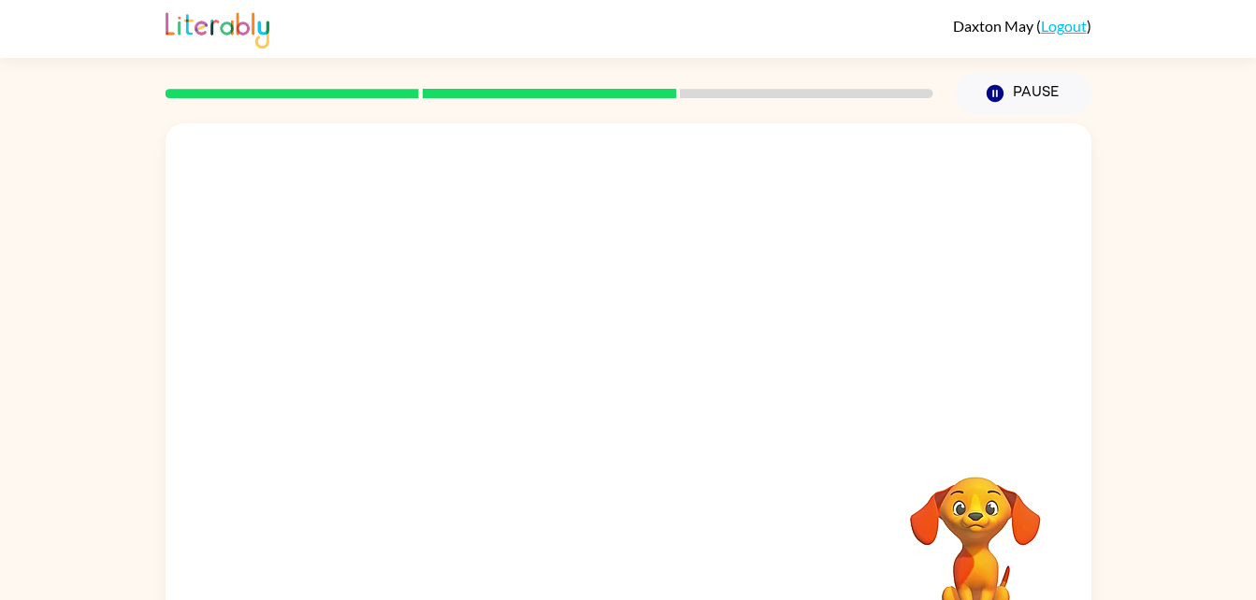
drag, startPoint x: 656, startPoint y: 561, endPoint x: 1120, endPoint y: 379, distance: 498.3
click at [1120, 379] on div "Your browser must support playing .mp4 files to use Literably. Please try using…" at bounding box center [628, 386] width 1256 height 542
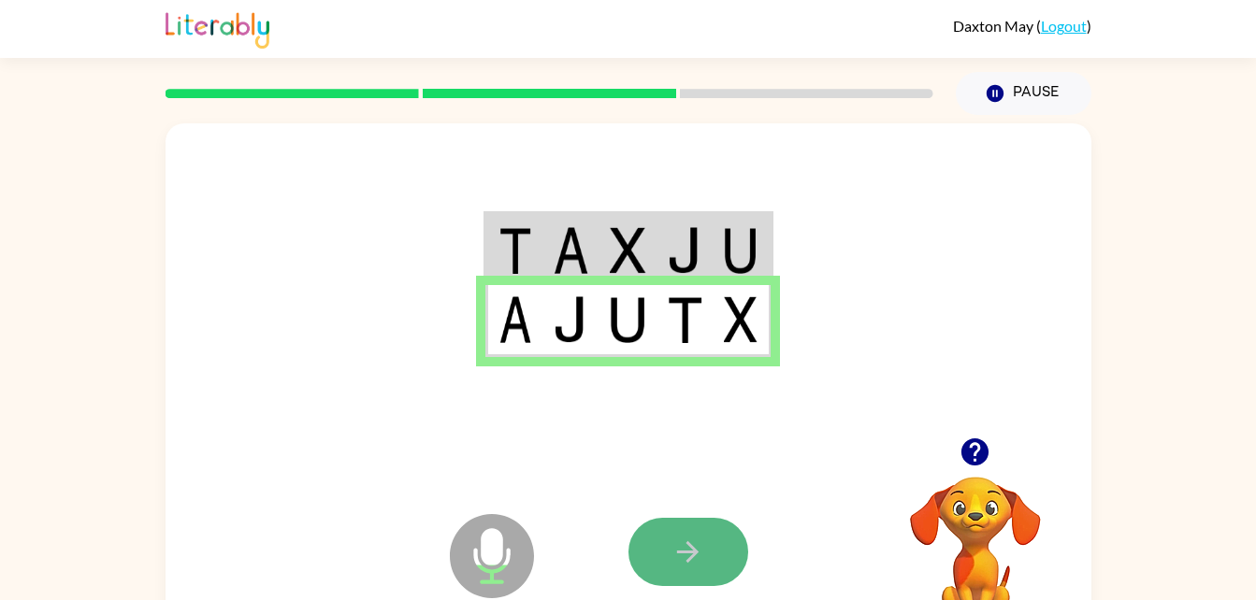
click at [654, 569] on button "button" at bounding box center [688, 552] width 120 height 68
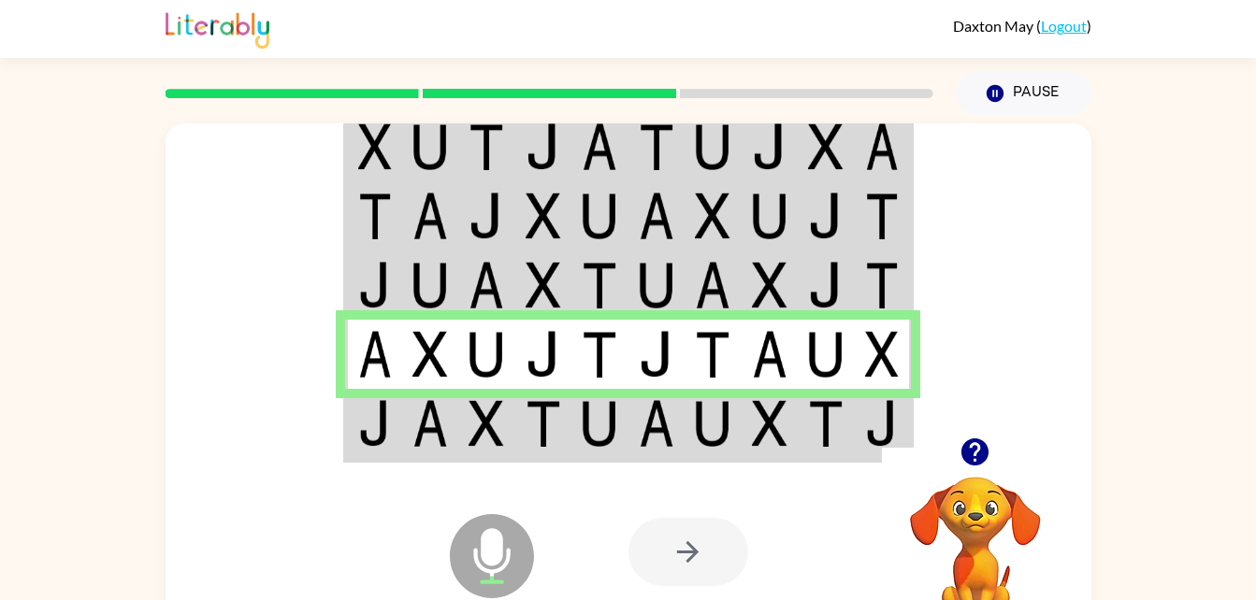
click at [386, 286] on img at bounding box center [375, 285] width 34 height 47
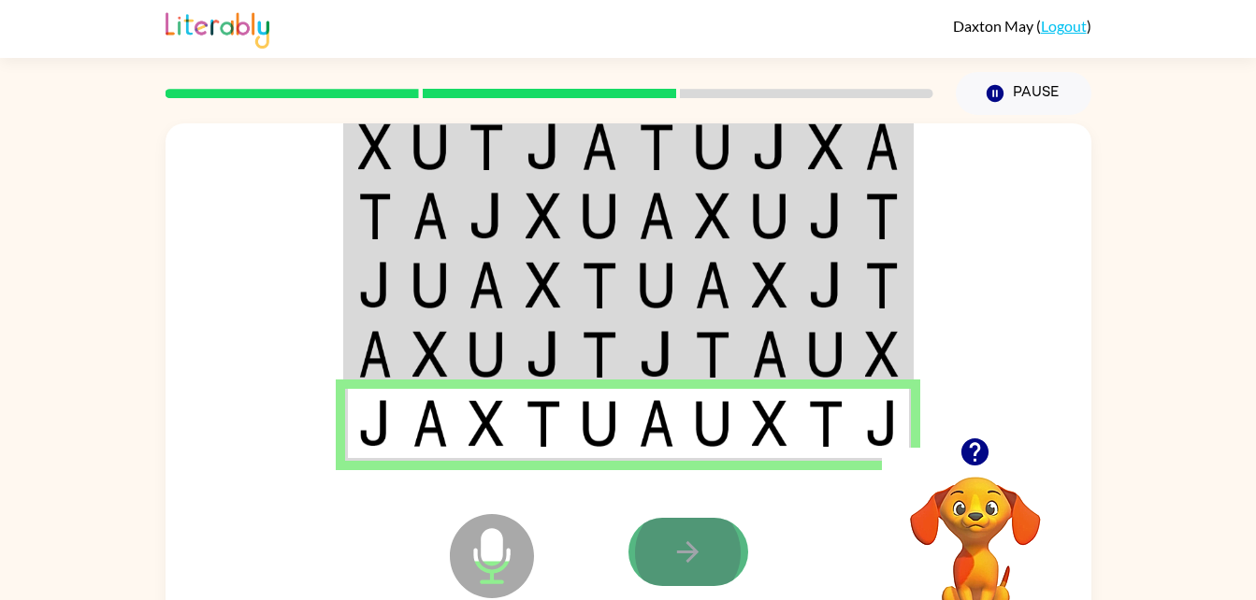
click at [648, 562] on button "button" at bounding box center [688, 552] width 120 height 68
